Goal: Information Seeking & Learning: Learn about a topic

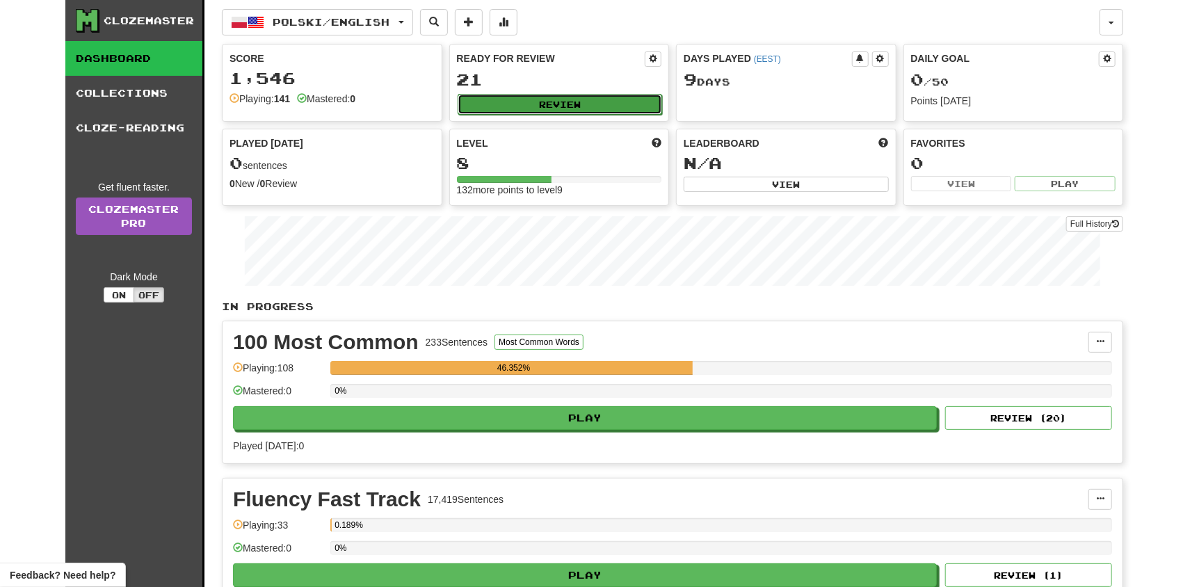
click at [556, 99] on button "Review" at bounding box center [560, 104] width 205 height 21
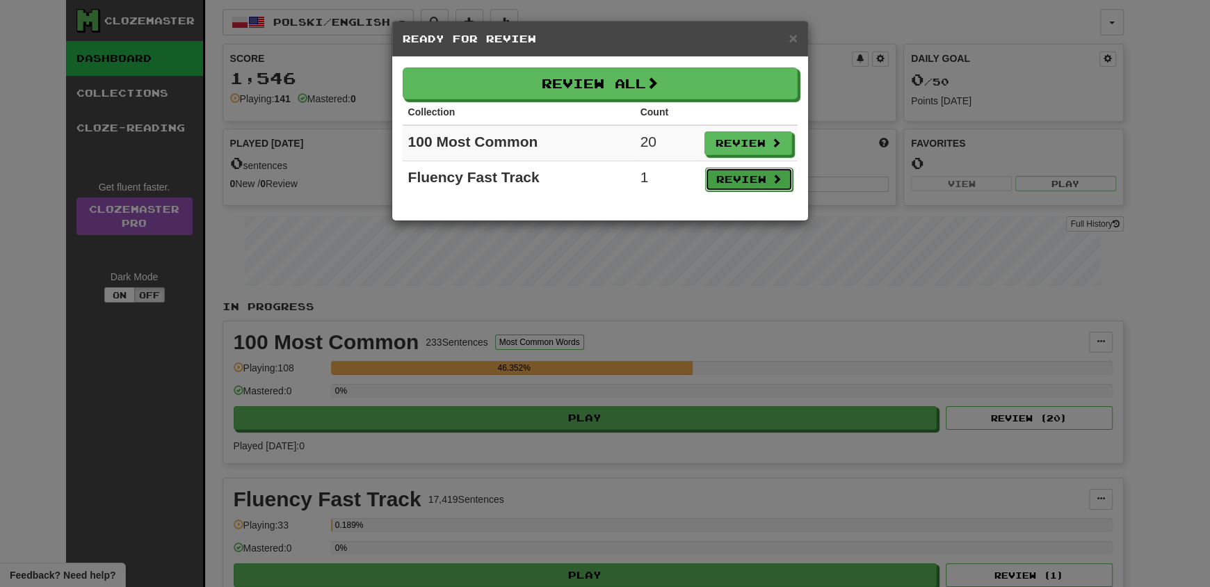
click at [766, 184] on button "Review" at bounding box center [749, 180] width 88 height 24
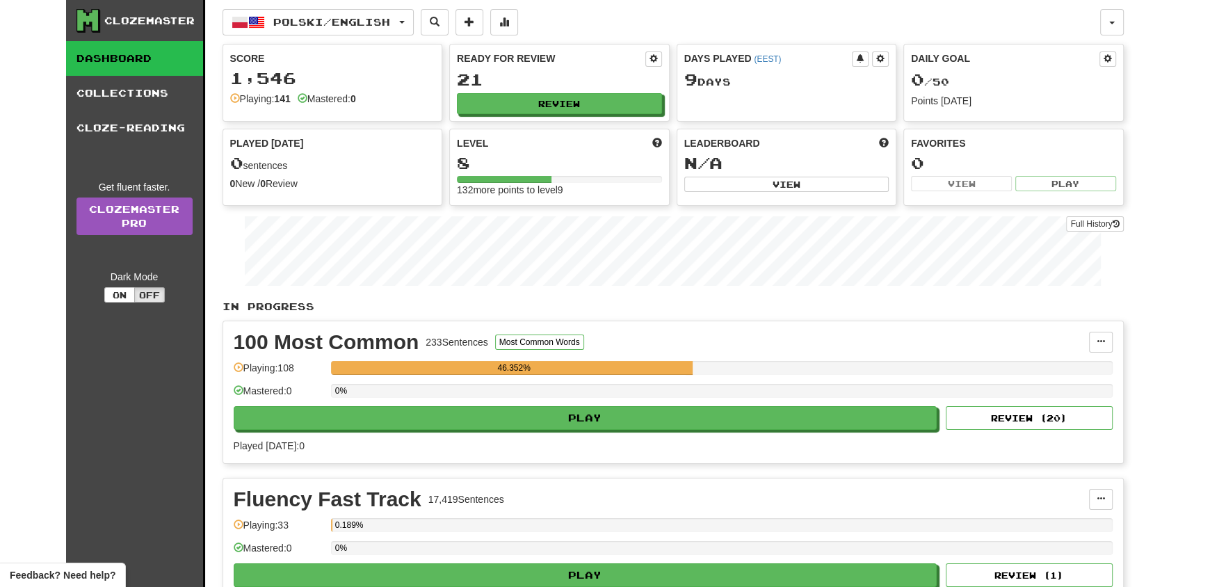
select select "**"
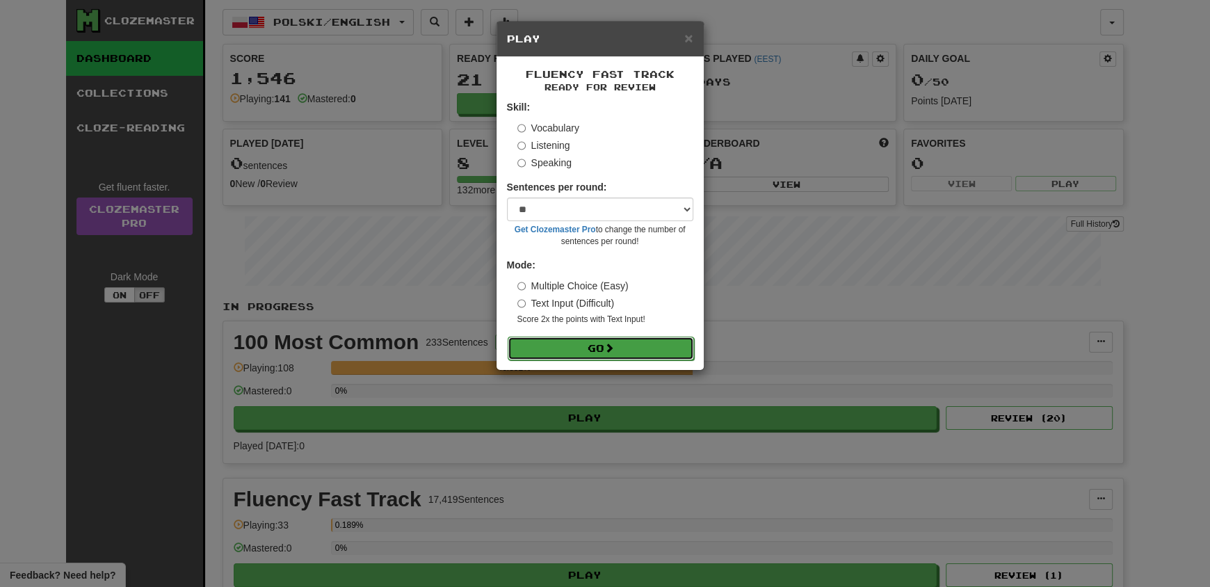
click at [617, 342] on button "Go" at bounding box center [601, 349] width 186 height 24
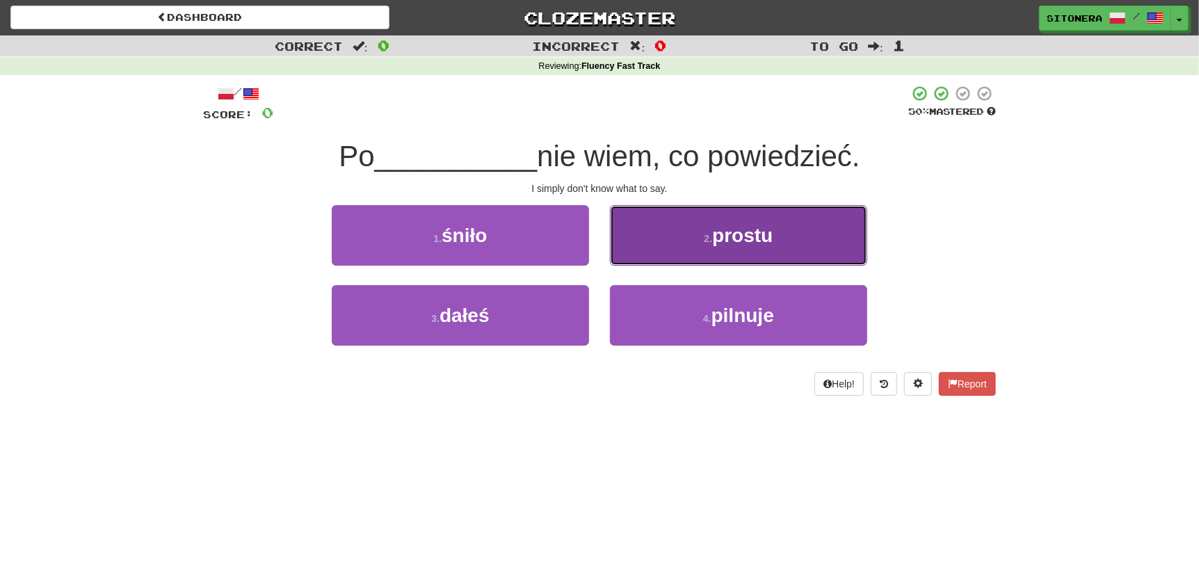
click at [697, 227] on button "2 . prostu" at bounding box center [738, 235] width 257 height 60
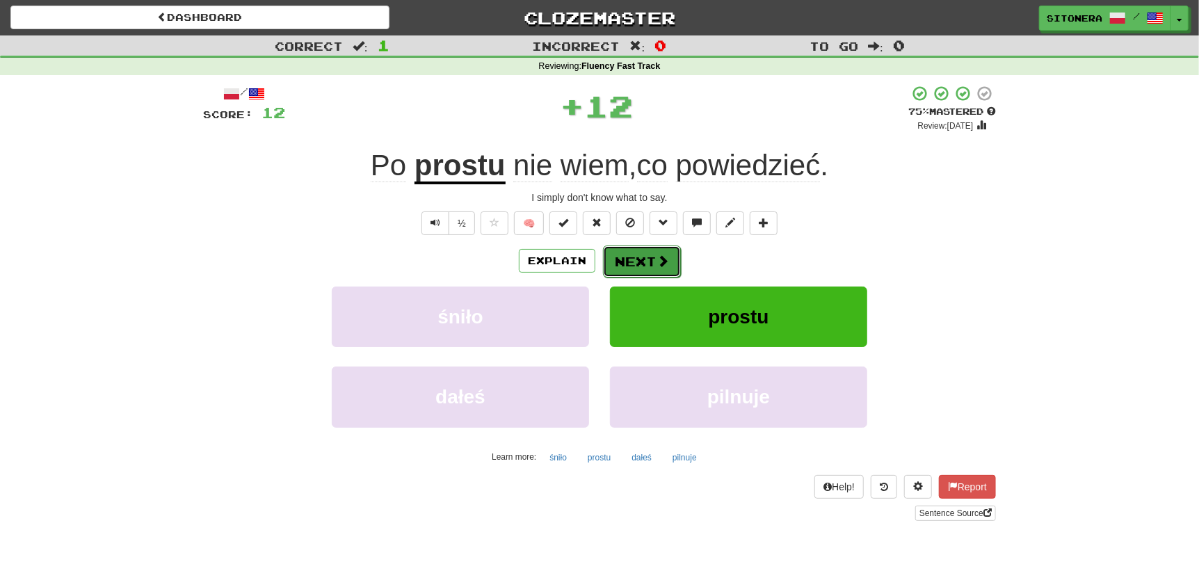
click at [635, 254] on button "Next" at bounding box center [642, 261] width 78 height 32
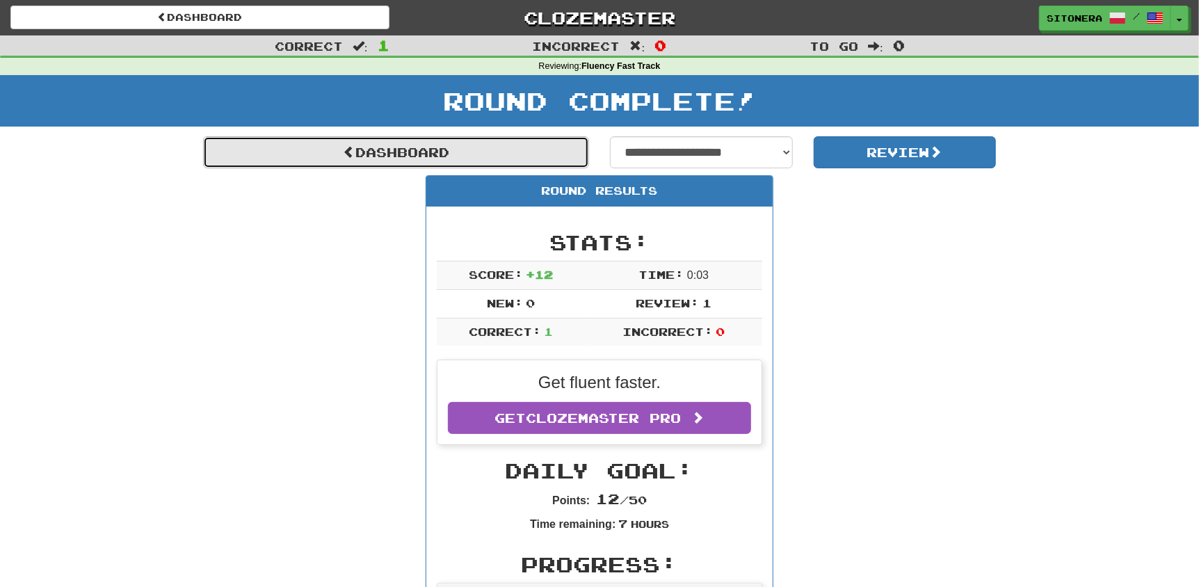
click at [471, 154] on link "Dashboard" at bounding box center [396, 152] width 386 height 32
